Goal: Information Seeking & Learning: Check status

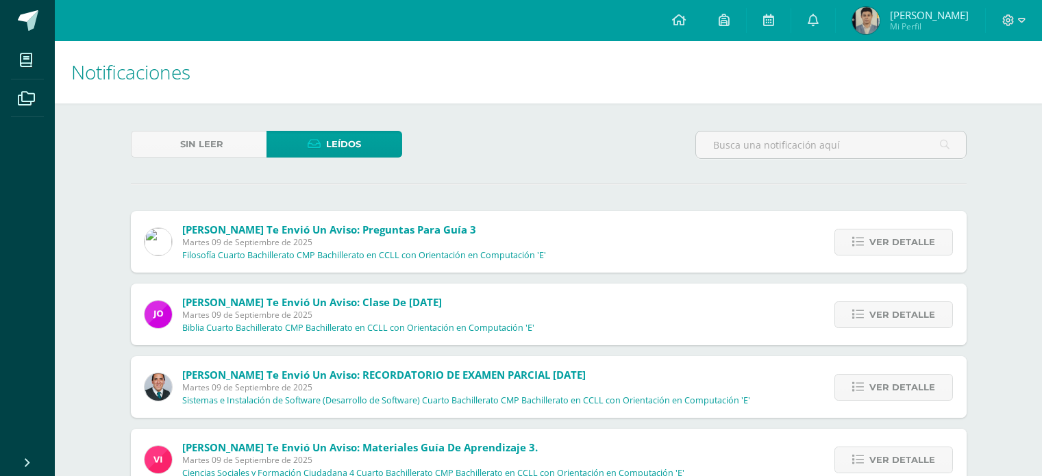
scroll to position [2570, 0]
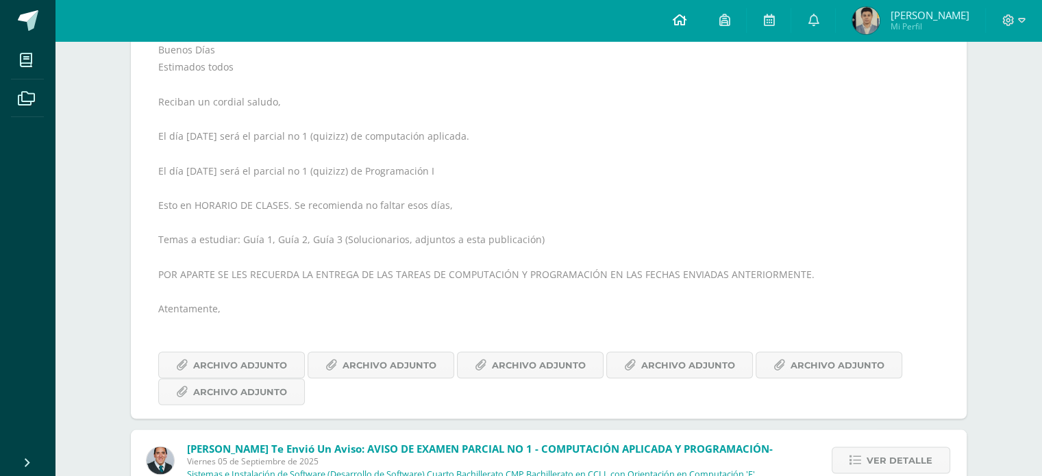
drag, startPoint x: 0, startPoint y: 0, endPoint x: 691, endPoint y: 36, distance: 691.5
click at [691, 36] on link at bounding box center [679, 20] width 47 height 41
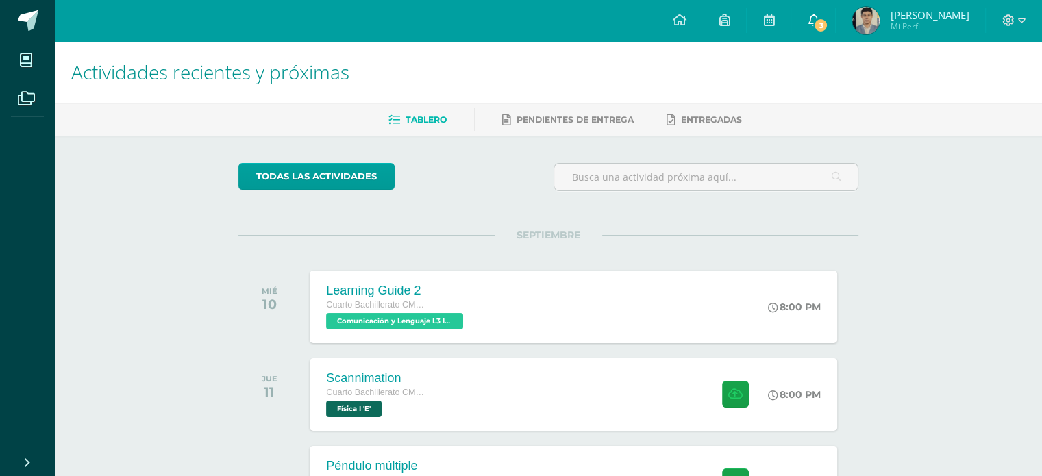
click at [812, 23] on icon at bounding box center [813, 20] width 11 height 12
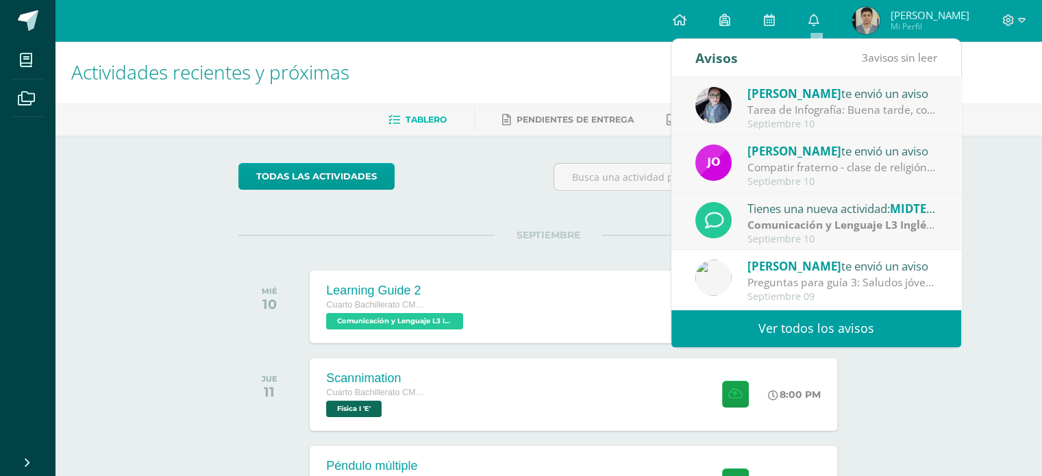
click at [804, 106] on div "Tarea de Infografía: Buena tarde, con preocupación he notado que algunos alumno…" at bounding box center [842, 110] width 190 height 16
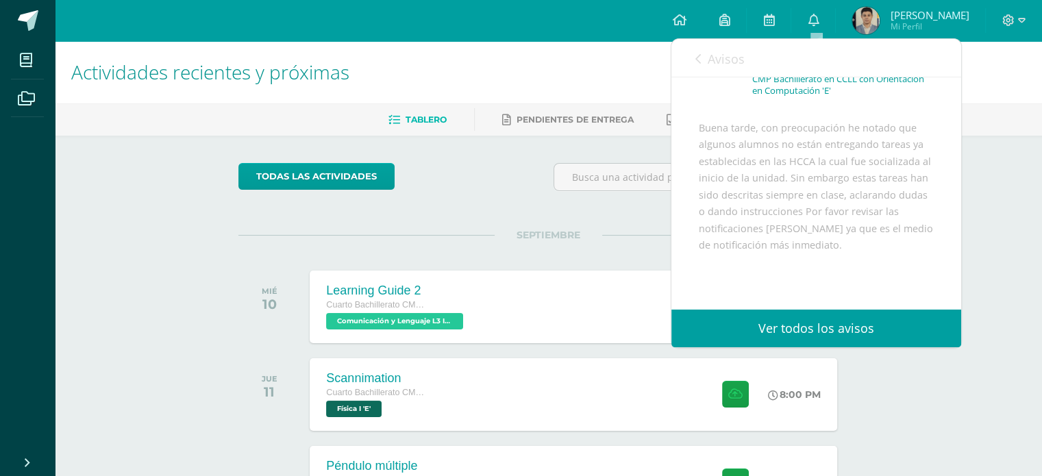
scroll to position [137, 0]
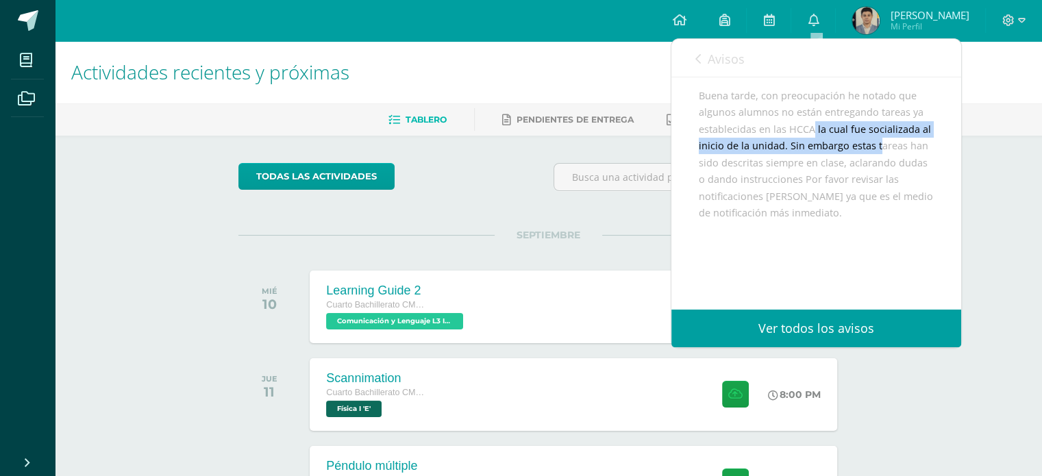
drag, startPoint x: 770, startPoint y: 139, endPoint x: 852, endPoint y: 166, distance: 86.7
click at [852, 166] on div "Buena tarde, con preocupación he notado que algunos alumnos no están entregando…" at bounding box center [816, 205] width 235 height 235
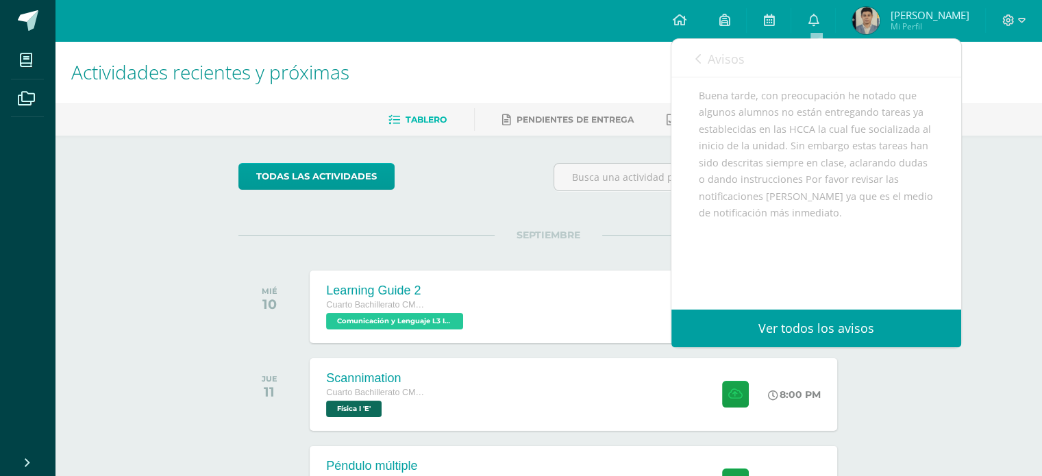
drag, startPoint x: 745, startPoint y: 188, endPoint x: 822, endPoint y: 193, distance: 76.9
click at [822, 193] on div "Buena tarde, con preocupación he notado que algunos alumnos no están entregando…" at bounding box center [816, 205] width 235 height 235
click at [715, 64] on span "Avisos" at bounding box center [726, 59] width 37 height 16
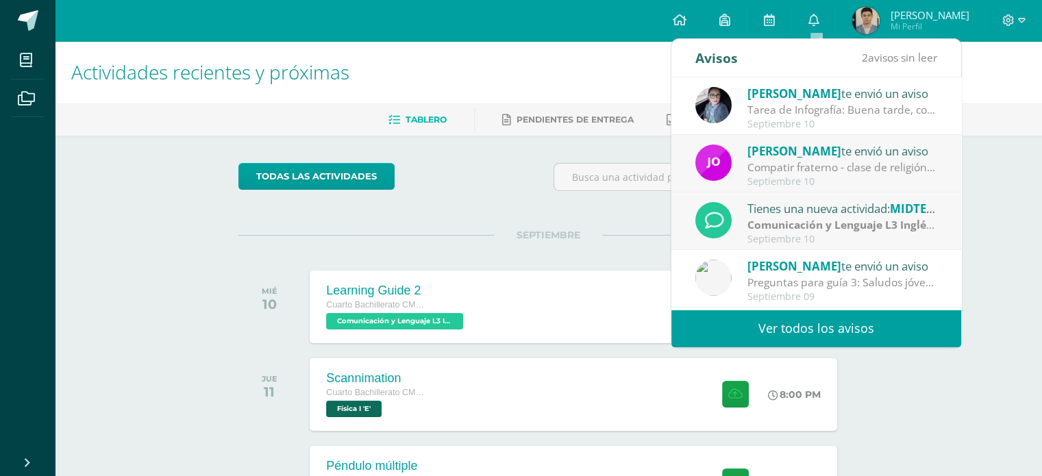
click at [780, 197] on div "Tienes una nueva actividad: MIDTERM Comunicación y Lenguaje L3 Inglés | Parcial…" at bounding box center [816, 222] width 290 height 58
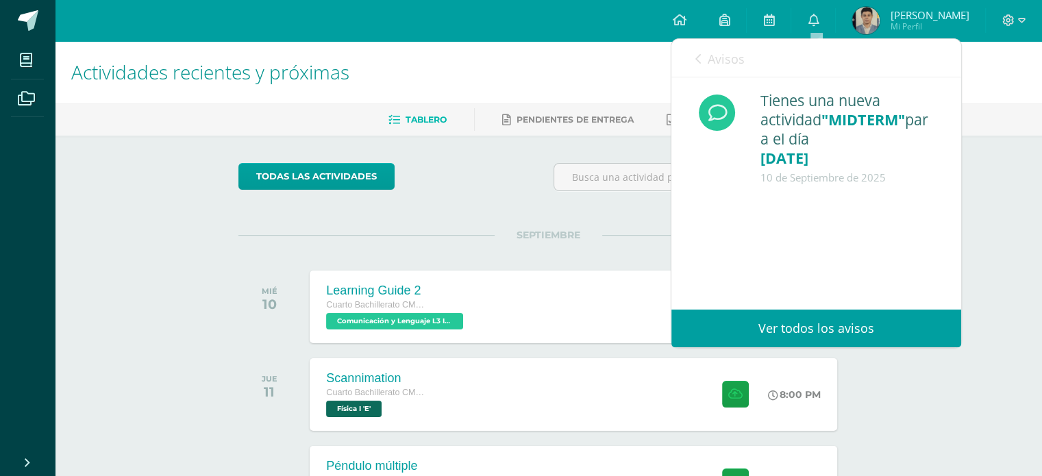
click at [1005, 164] on div "Actividades recientes y próximas Tablero Pendientes de entrega Entregadas todas…" at bounding box center [548, 454] width 987 height 827
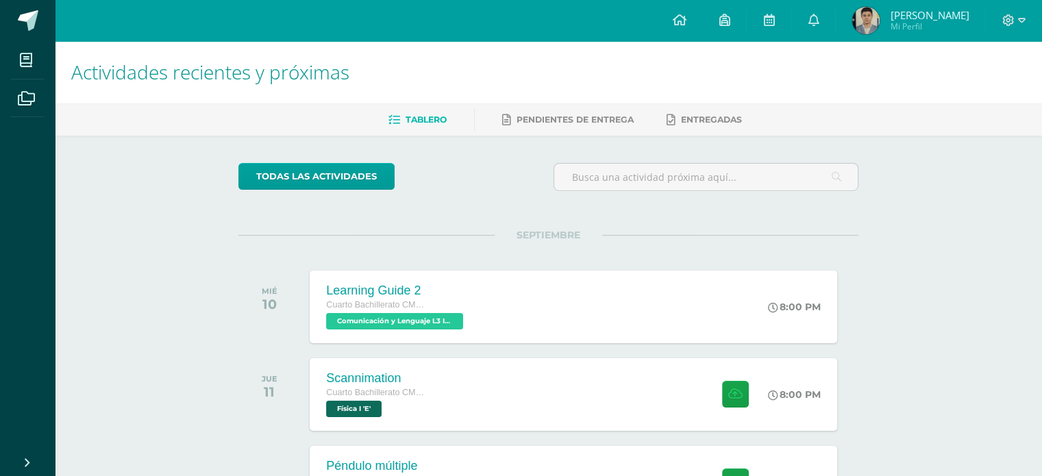
click at [934, 25] on span "Mi Perfil" at bounding box center [929, 27] width 79 height 12
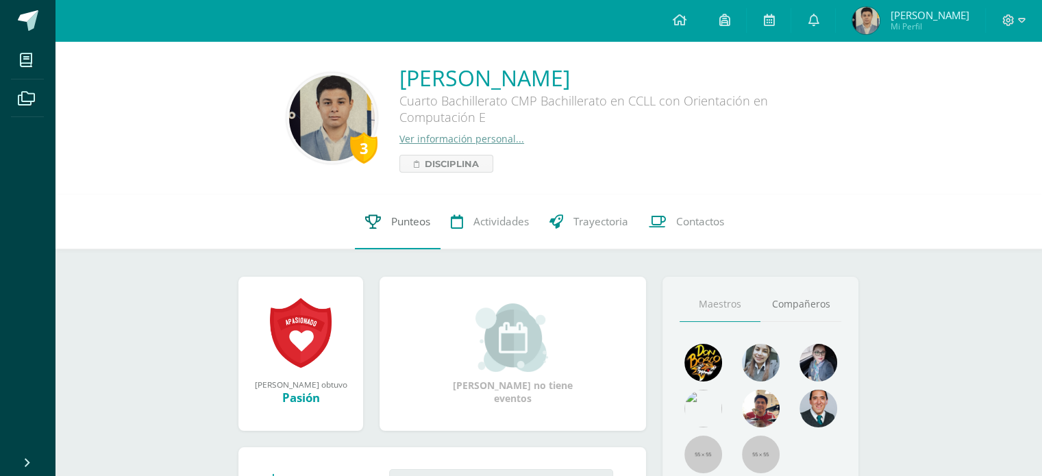
click at [379, 215] on link "Punteos" at bounding box center [398, 222] width 86 height 55
